Goal: Find specific page/section: Locate a particular part of the current website

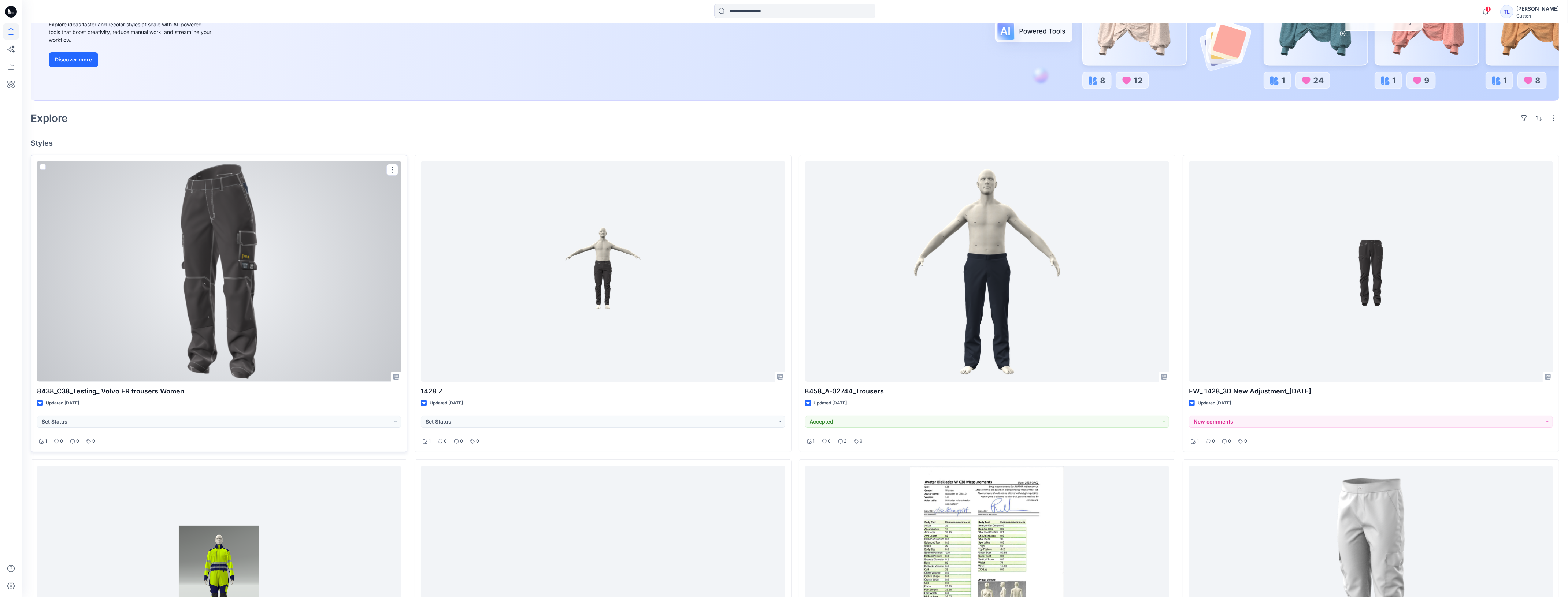
scroll to position [137, 0]
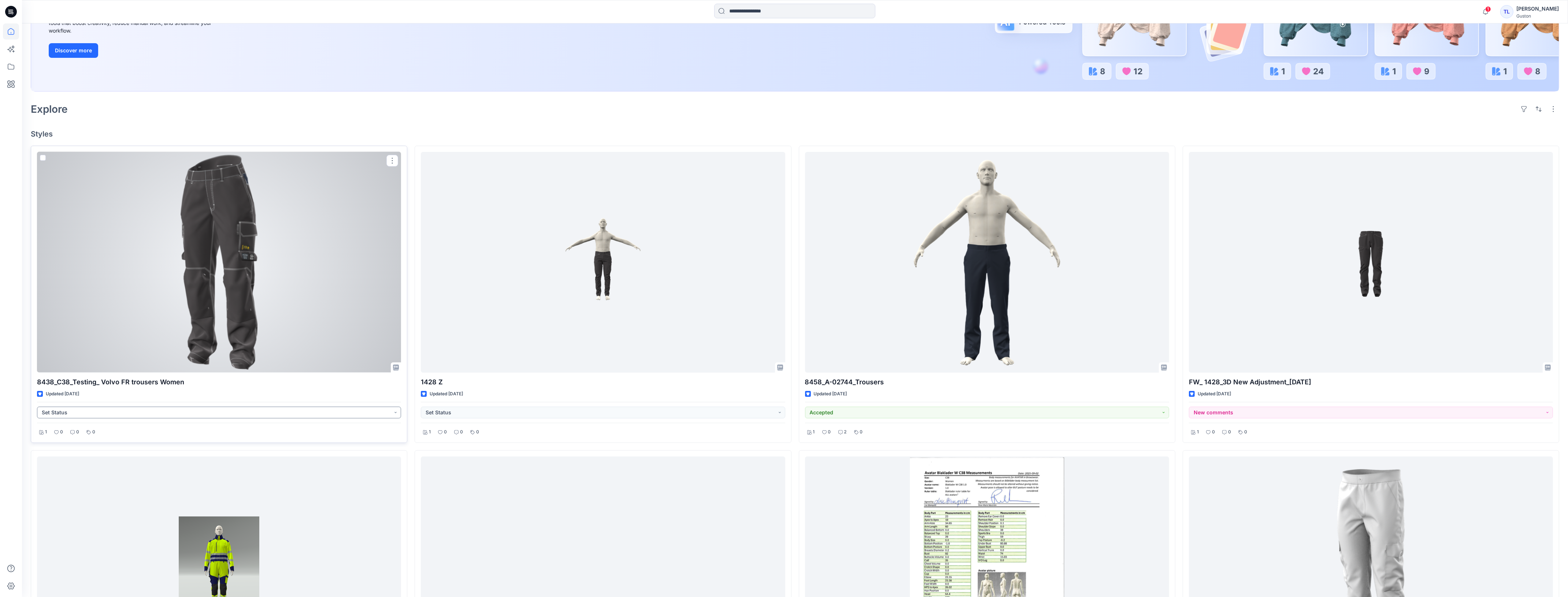
click at [398, 414] on button "Set Status" at bounding box center [219, 412] width 364 height 12
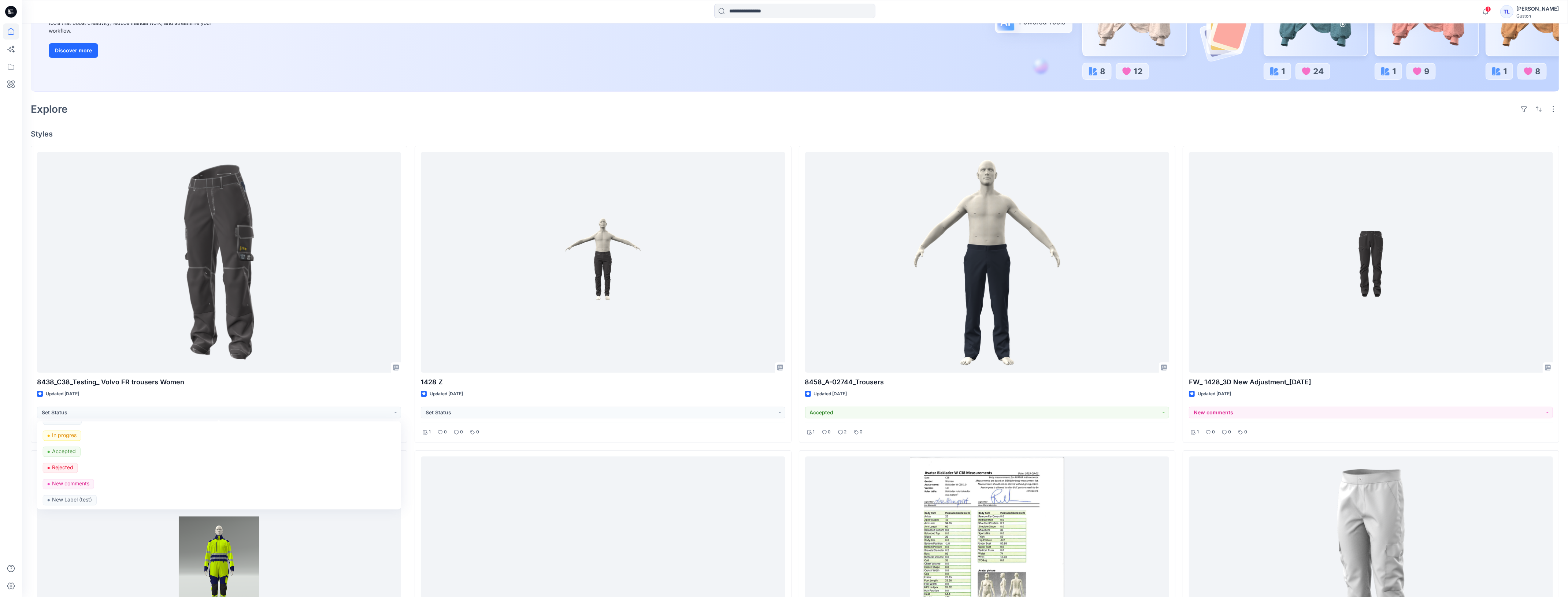
click at [410, 532] on div "8438_C38_Testing_ Volvo FR trousers Women Updated [DATE] Set Status Set Status …" at bounding box center [795, 599] width 1528 height 907
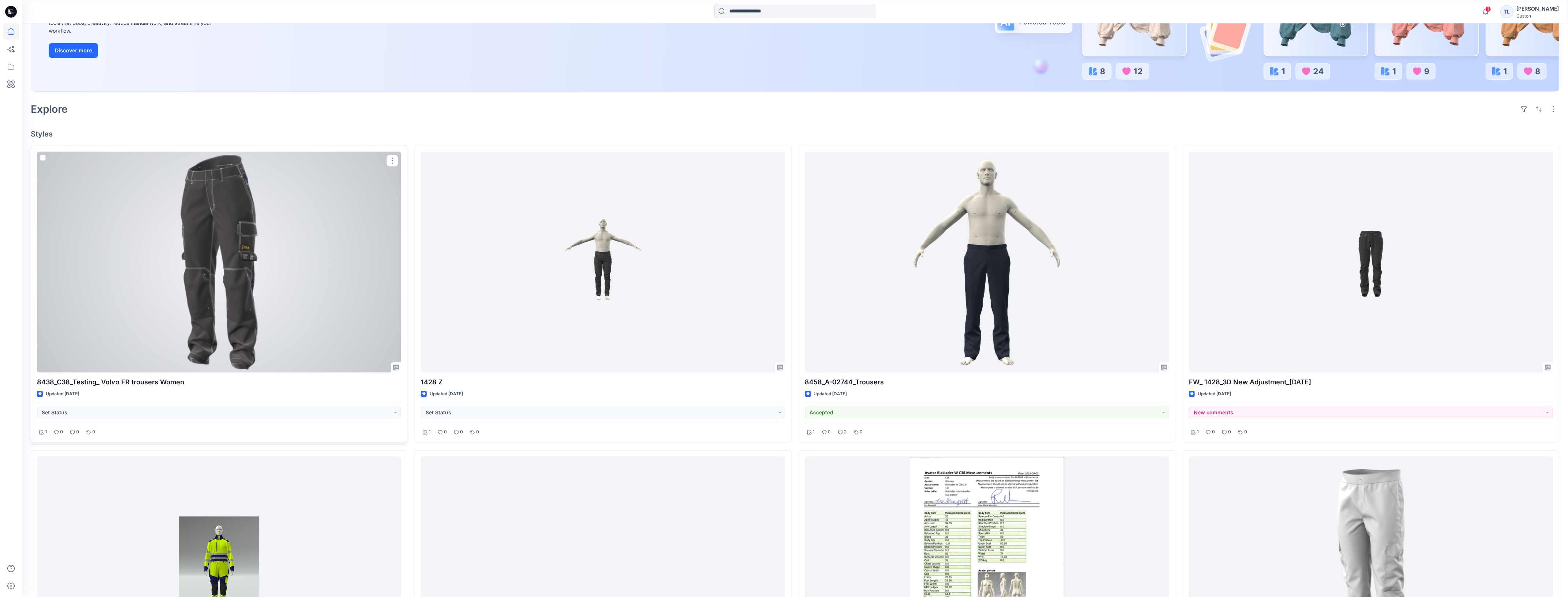
click at [255, 332] on div at bounding box center [219, 262] width 364 height 221
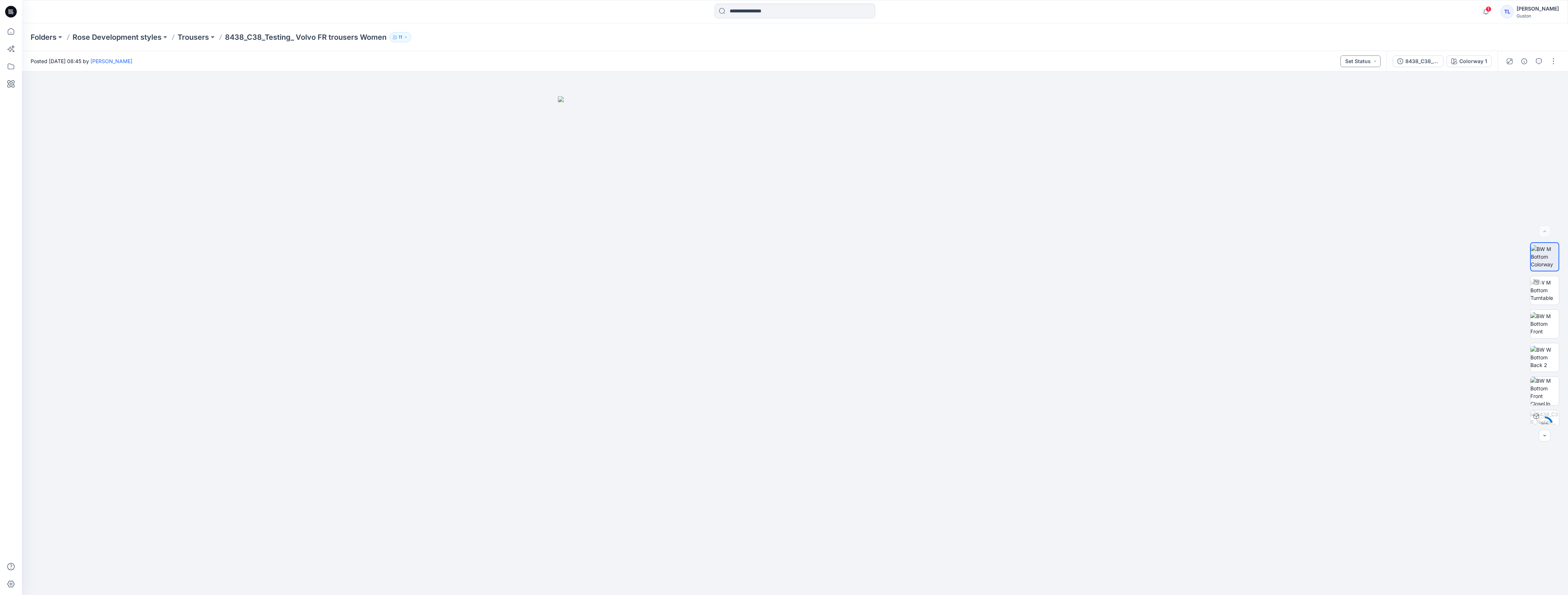
click at [1376, 61] on button "Set Status" at bounding box center [1360, 61] width 40 height 12
click at [1396, 124] on div at bounding box center [795, 333] width 1546 height 524
click at [1552, 61] on button "button" at bounding box center [1553, 61] width 12 height 12
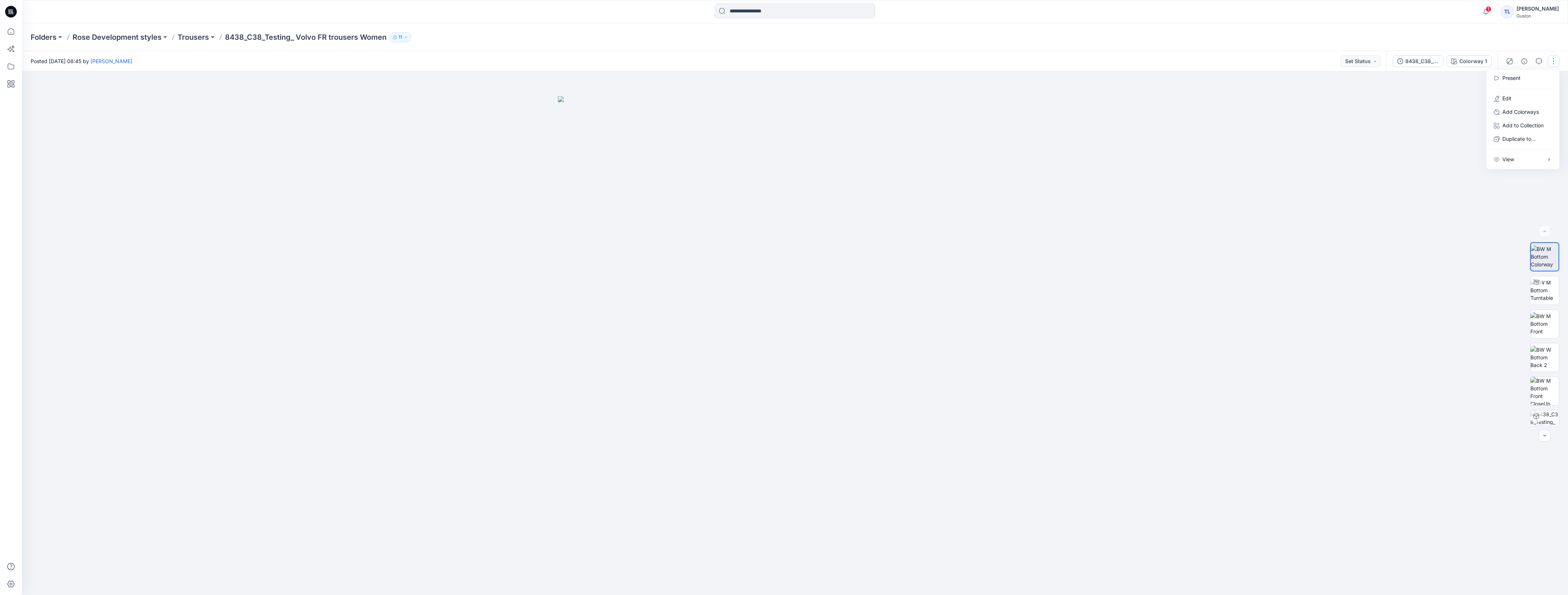
click at [1460, 109] on div at bounding box center [795, 333] width 1546 height 524
click at [1537, 62] on icon "button" at bounding box center [1539, 62] width 6 height 6
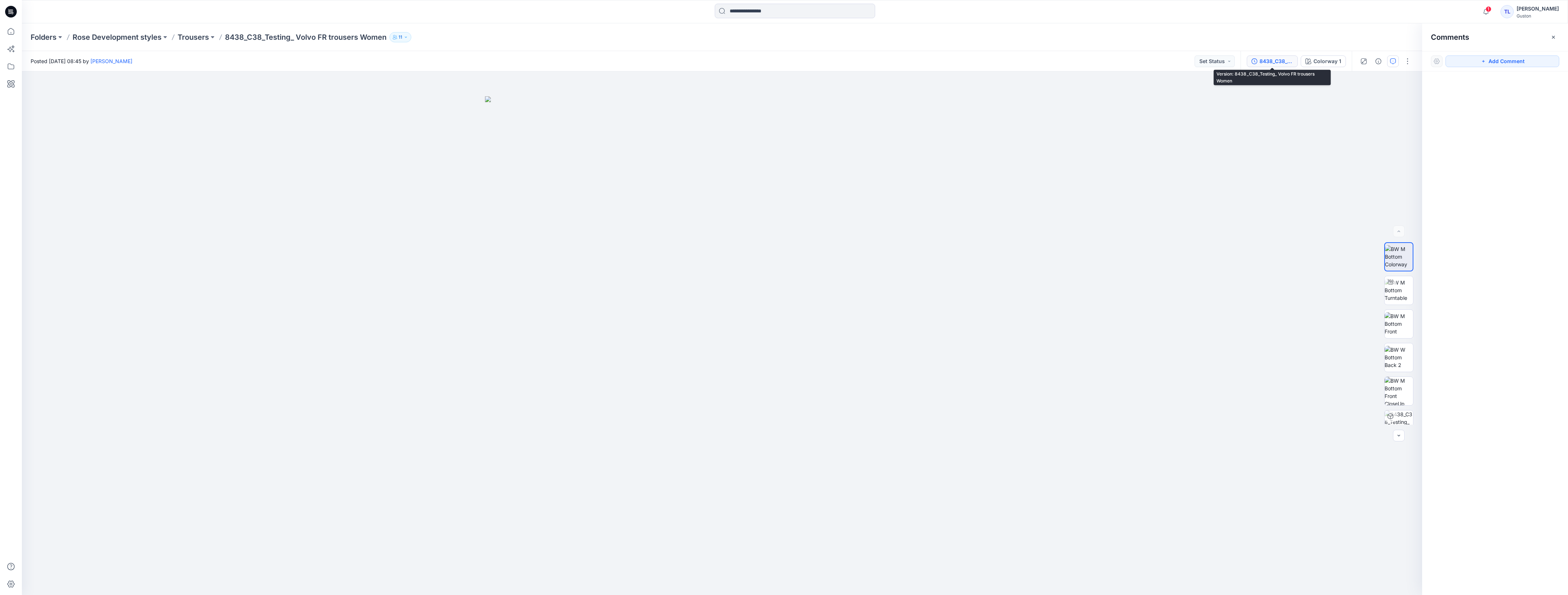
click at [1276, 58] on div "8438_C38_Testing_ Volvo FR trousers Women" at bounding box center [1276, 61] width 33 height 8
click at [1550, 100] on icon at bounding box center [1550, 100] width 1 height 1
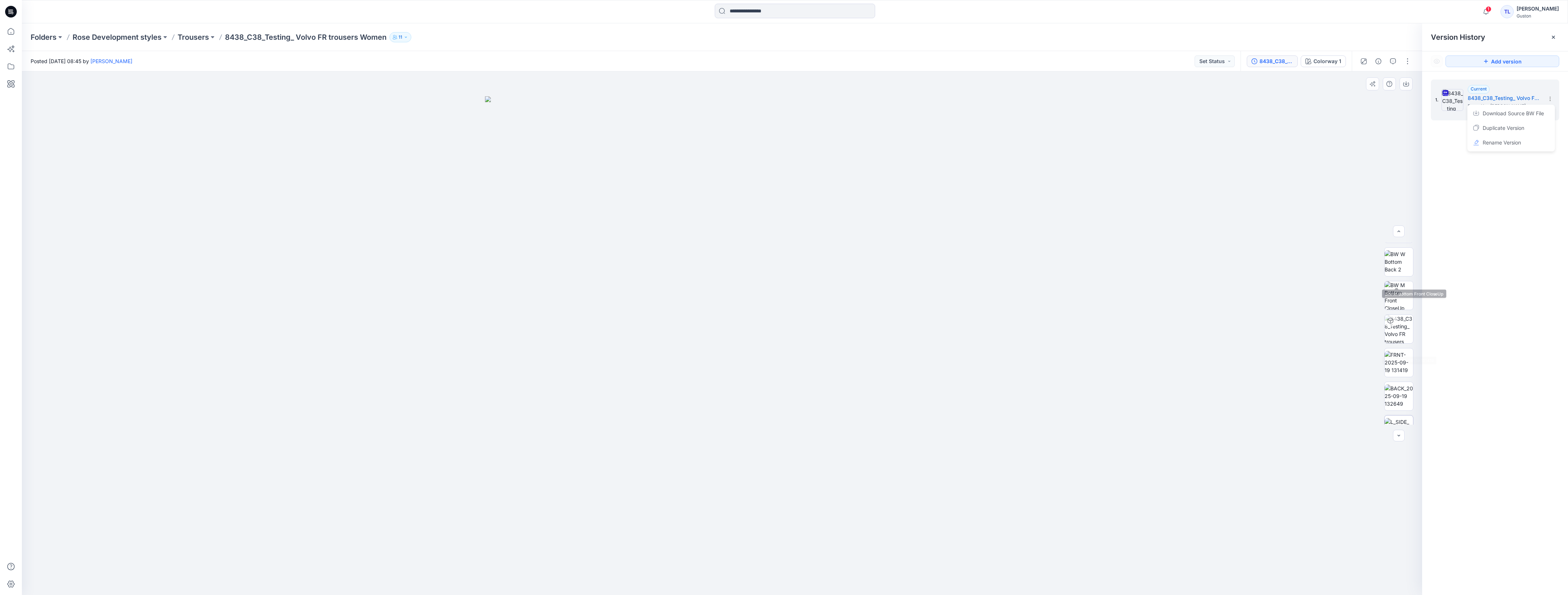
scroll to position [149, 0]
click at [1396, 285] on img at bounding box center [1399, 276] width 29 height 29
click at [1390, 90] on button "button" at bounding box center [1393, 86] width 12 height 12
click at [1406, 88] on icon "button" at bounding box center [1408, 87] width 6 height 6
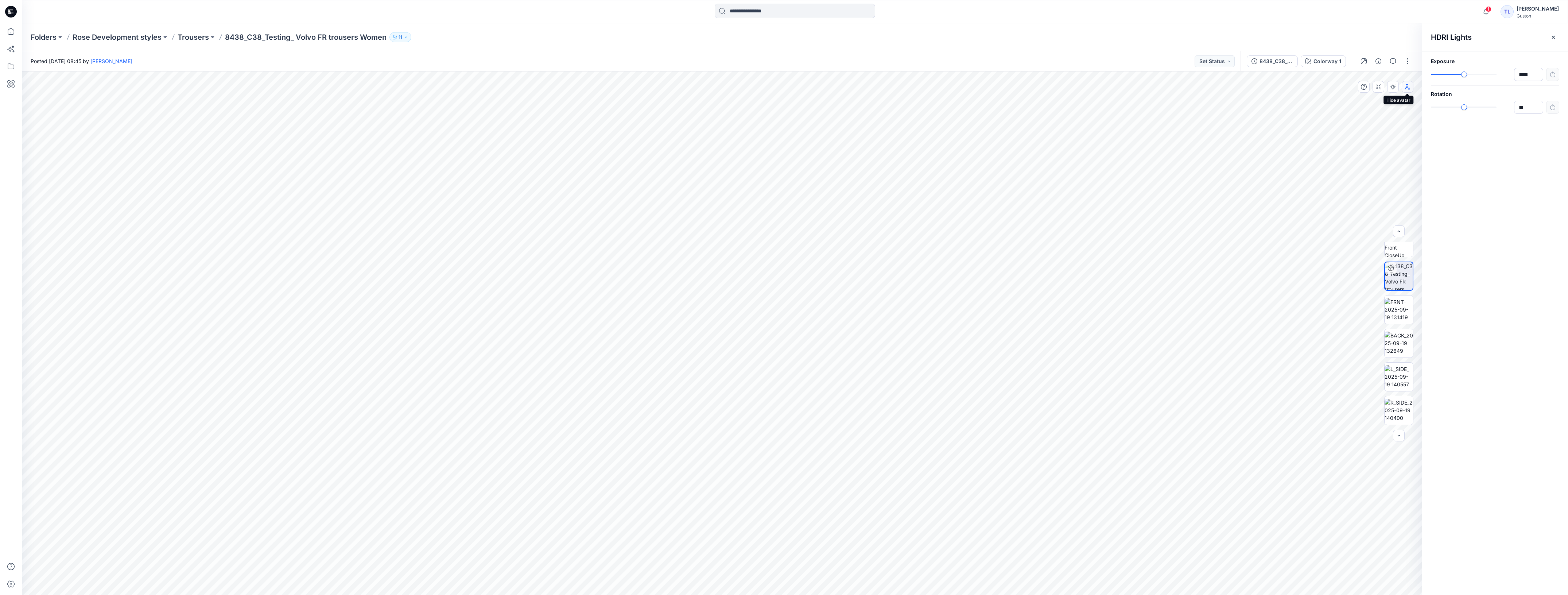
click at [1406, 88] on icon "button" at bounding box center [1408, 87] width 6 height 6
click at [1377, 87] on icon "button" at bounding box center [1379, 87] width 6 height 6
click at [1363, 86] on icon "button" at bounding box center [1364, 87] width 6 height 6
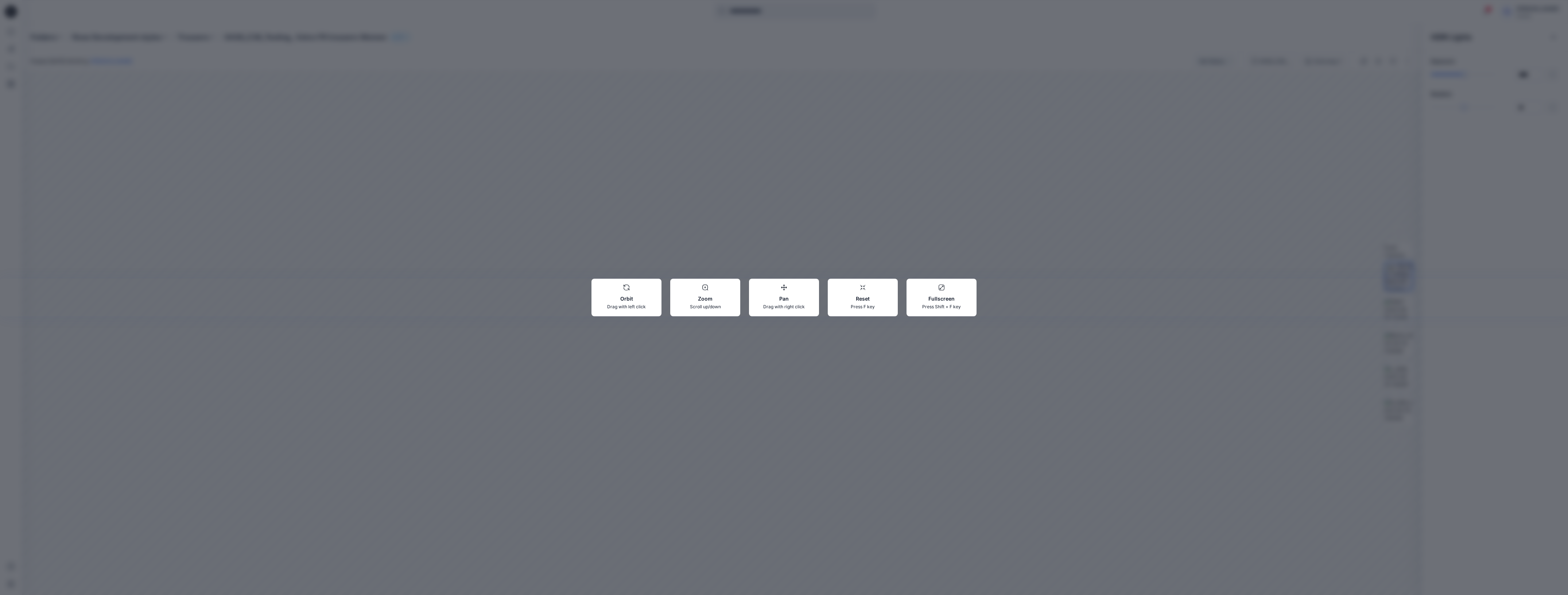
click at [843, 406] on div "Orbit Drag with left click Zoom Scroll up/down Pan Drag with right click Reset …" at bounding box center [784, 297] width 1568 height 595
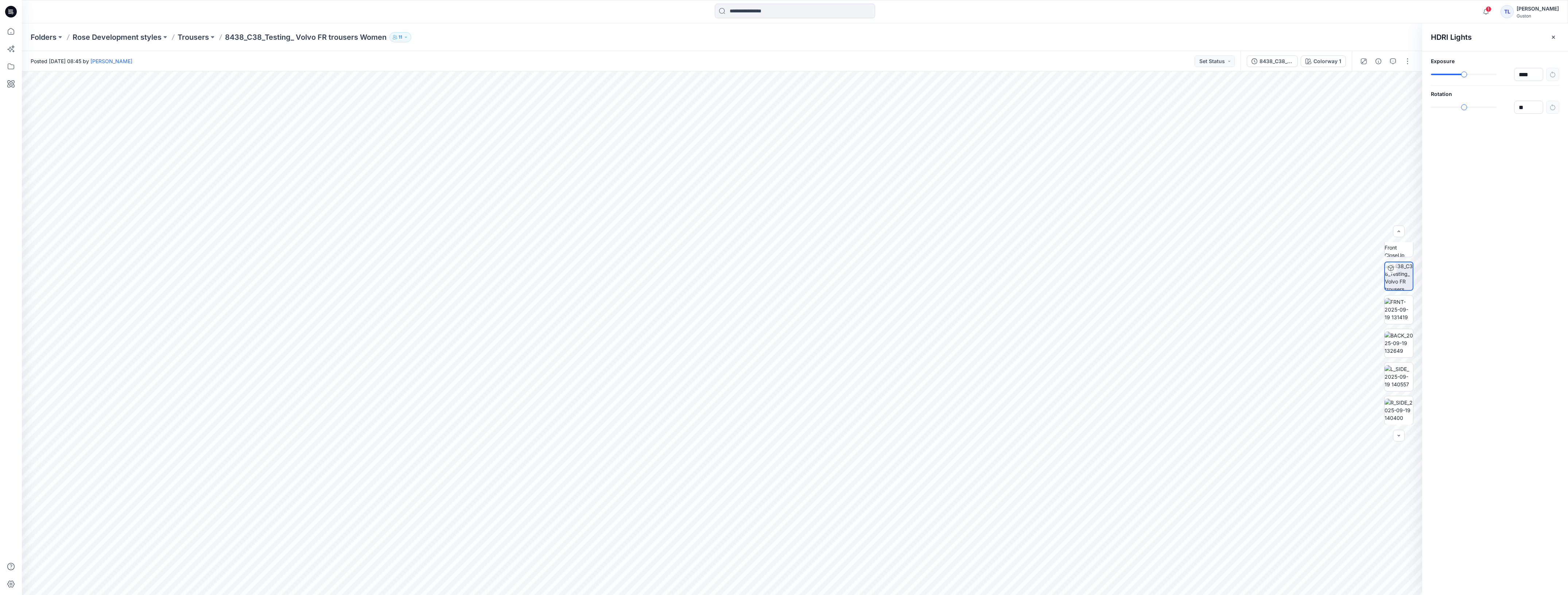
click at [407, 33] on button "11" at bounding box center [401, 37] width 22 height 10
click at [405, 36] on icon "button" at bounding box center [405, 37] width 4 height 4
click at [405, 37] on icon "button" at bounding box center [405, 37] width 4 height 4
click at [1377, 63] on icon "button" at bounding box center [1379, 62] width 6 height 6
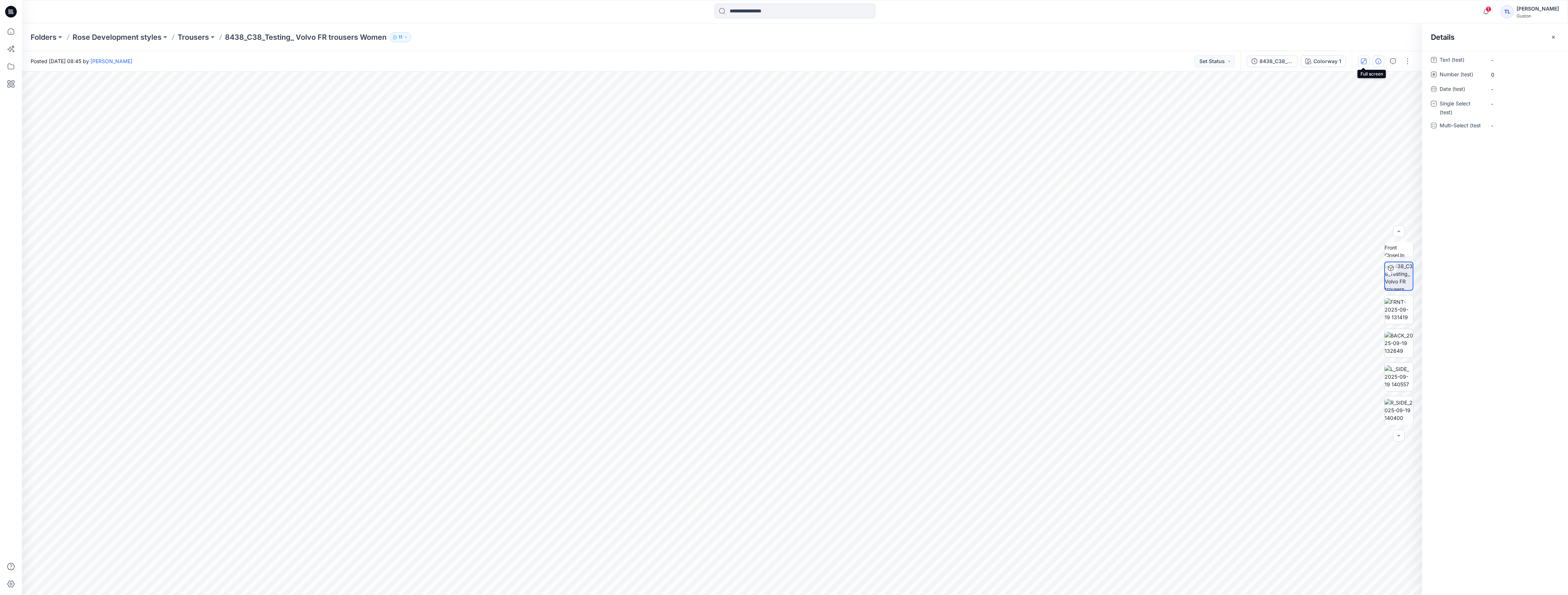
click at [1361, 62] on icon "button" at bounding box center [1364, 62] width 6 height 6
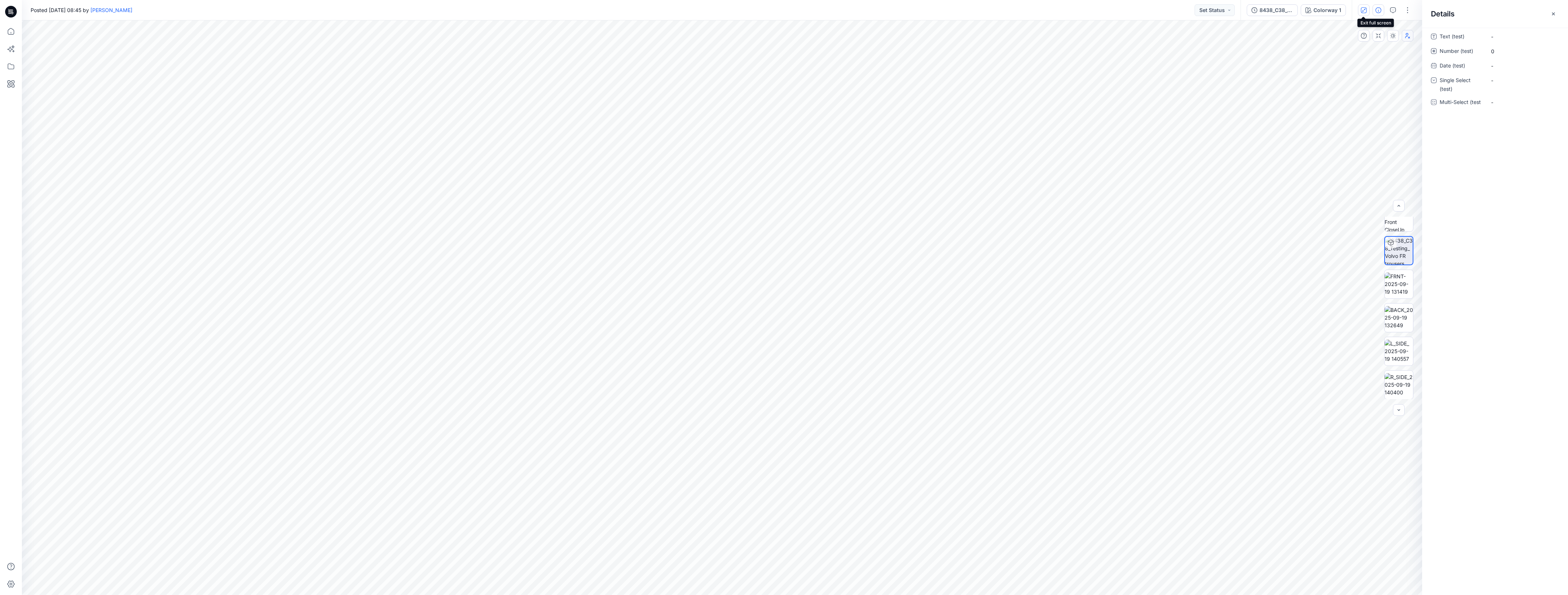
click at [1365, 13] on button "button" at bounding box center [1363, 10] width 12 height 12
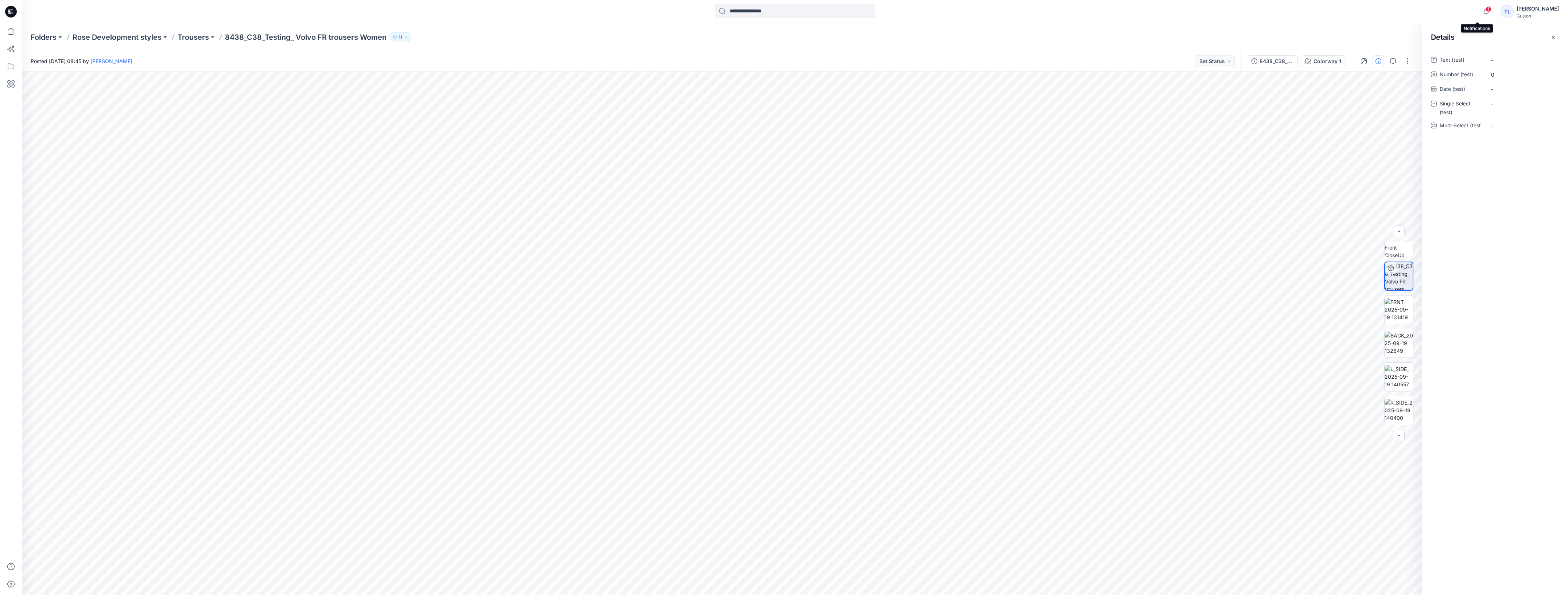
click at [1486, 10] on span "1" at bounding box center [1489, 9] width 6 height 6
click at [1270, 65] on button "8438_C38_Testing_ Volvo FR trousers Women" at bounding box center [1272, 61] width 51 height 12
click at [1393, 262] on img at bounding box center [1399, 257] width 29 height 23
click at [1398, 327] on img at bounding box center [1399, 324] width 29 height 23
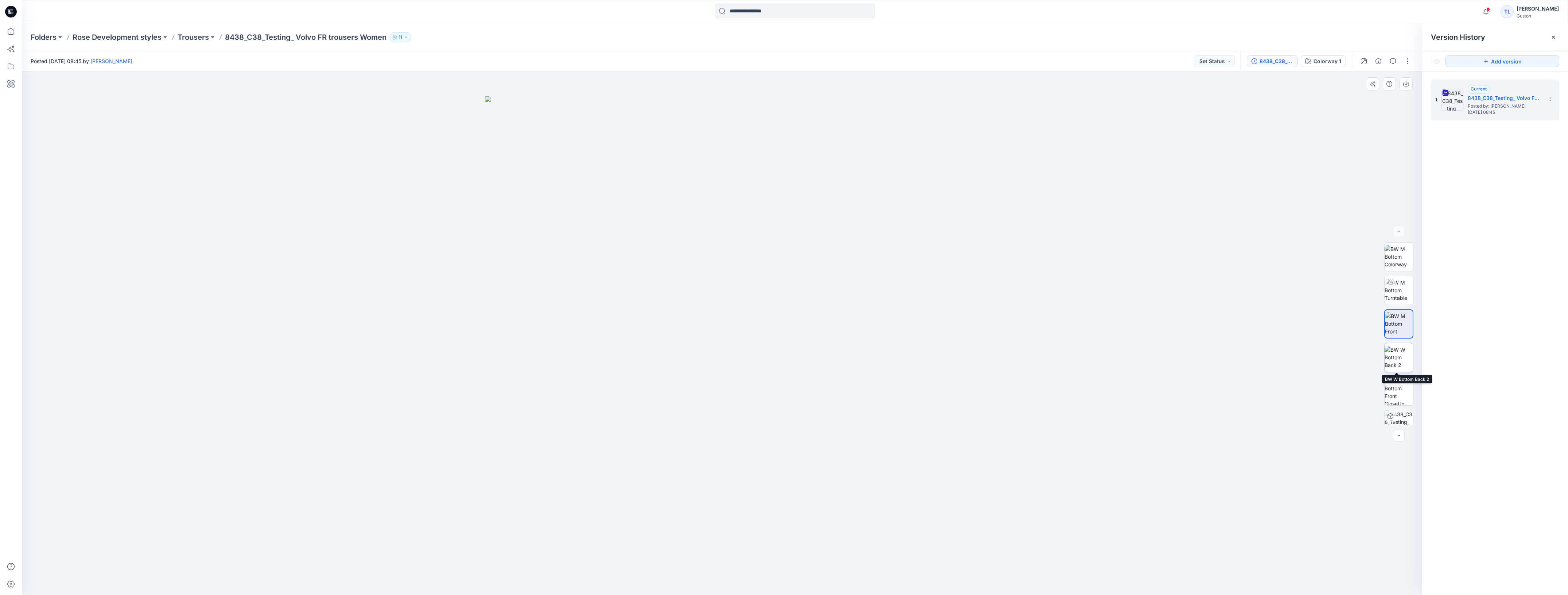
click at [1404, 357] on img at bounding box center [1399, 357] width 29 height 23
drag, startPoint x: 1115, startPoint y: 356, endPoint x: 1043, endPoint y: 357, distance: 72.0
click at [1043, 357] on div at bounding box center [722, 333] width 1400 height 524
click at [1401, 255] on img at bounding box center [1399, 257] width 29 height 23
click at [1393, 288] on img at bounding box center [1399, 290] width 29 height 23
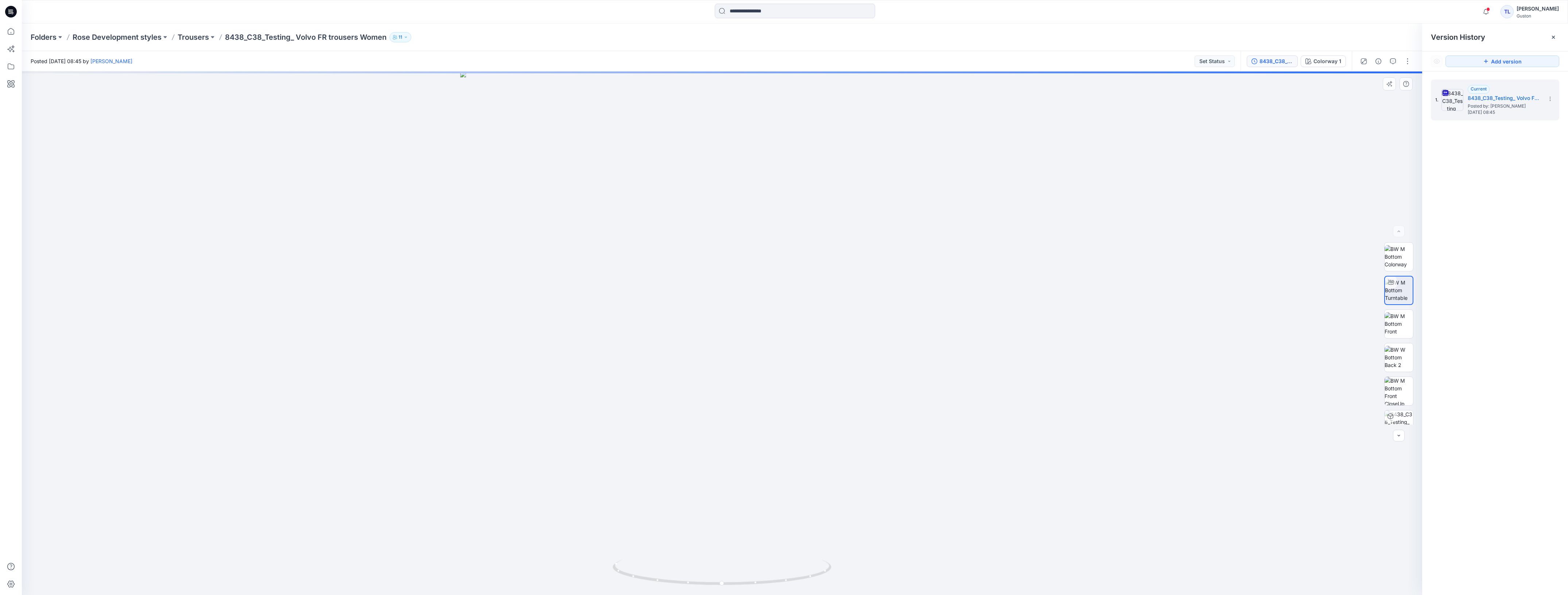
click at [1407, 294] on img at bounding box center [1399, 290] width 28 height 23
drag, startPoint x: 1227, startPoint y: 359, endPoint x: 954, endPoint y: 347, distance: 273.3
click at [954, 347] on div at bounding box center [722, 333] width 1400 height 524
drag, startPoint x: 987, startPoint y: 347, endPoint x: 1109, endPoint y: 338, distance: 122.3
click at [1109, 338] on div at bounding box center [722, 333] width 1400 height 524
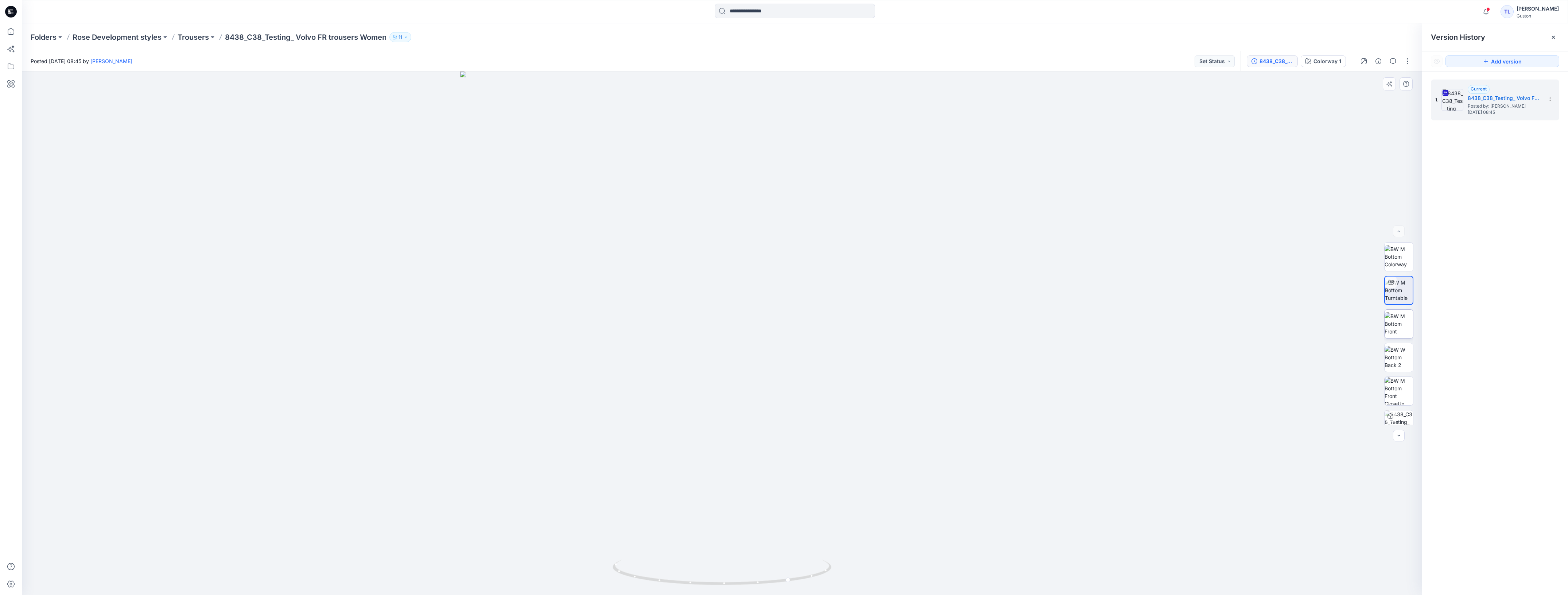
click at [1395, 336] on img at bounding box center [1399, 324] width 29 height 23
click at [1398, 329] on img at bounding box center [1399, 324] width 28 height 23
click at [1396, 354] on img at bounding box center [1399, 357] width 29 height 23
drag, startPoint x: 427, startPoint y: 361, endPoint x: 489, endPoint y: 373, distance: 63.2
click at [489, 373] on div at bounding box center [722, 333] width 1400 height 524
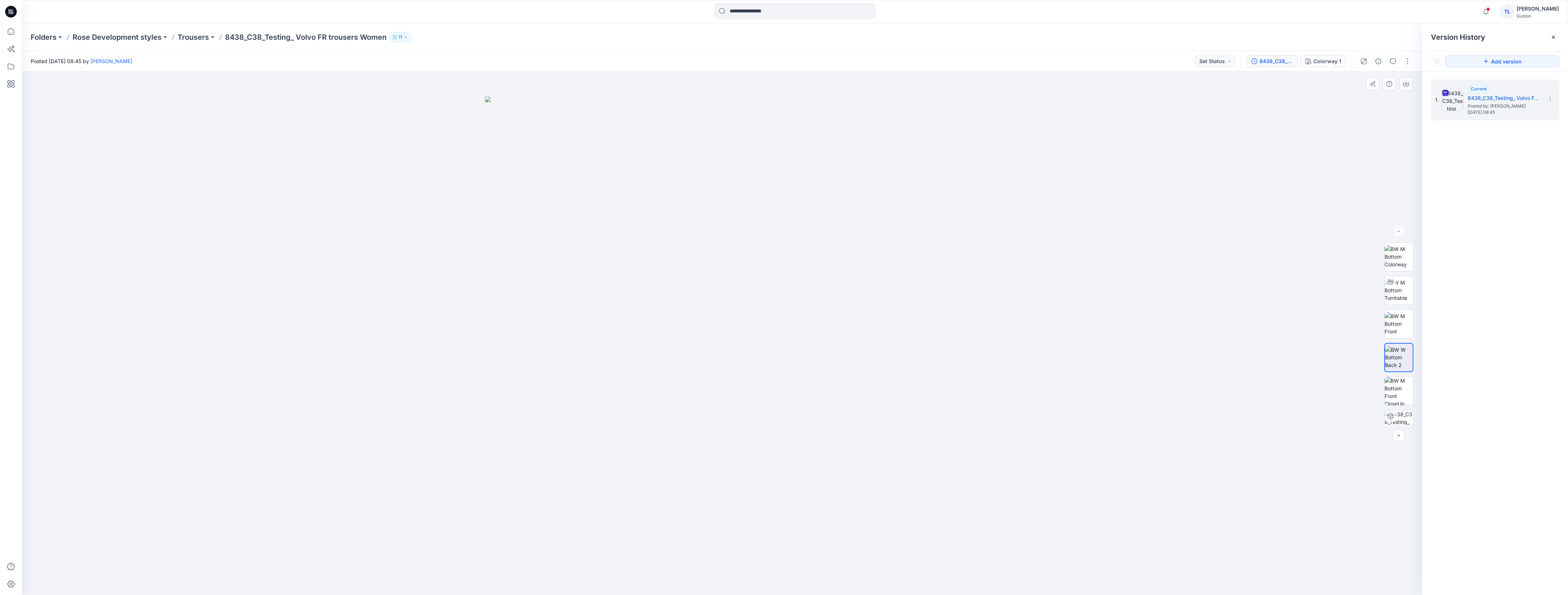
drag, startPoint x: 131, startPoint y: 228, endPoint x: 183, endPoint y: 236, distance: 52.6
click at [183, 236] on div at bounding box center [722, 333] width 1400 height 524
